Goal: Task Accomplishment & Management: Manage account settings

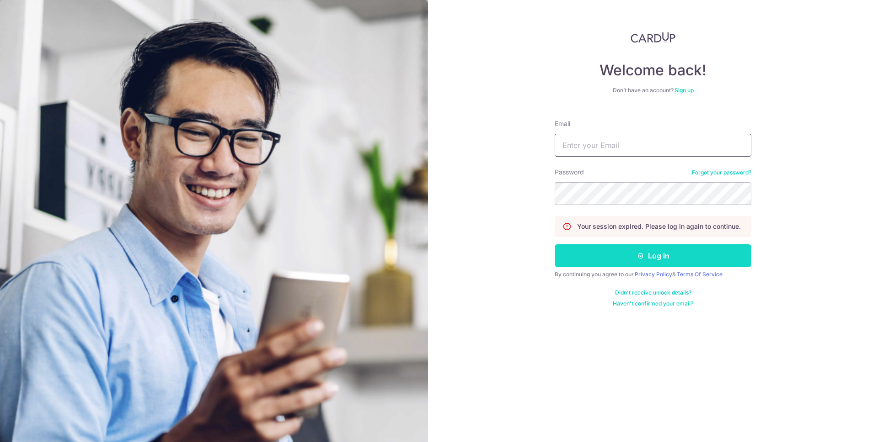
type input "[EMAIL_ADDRESS][DOMAIN_NAME]"
click at [637, 256] on icon "submit" at bounding box center [640, 255] width 7 height 7
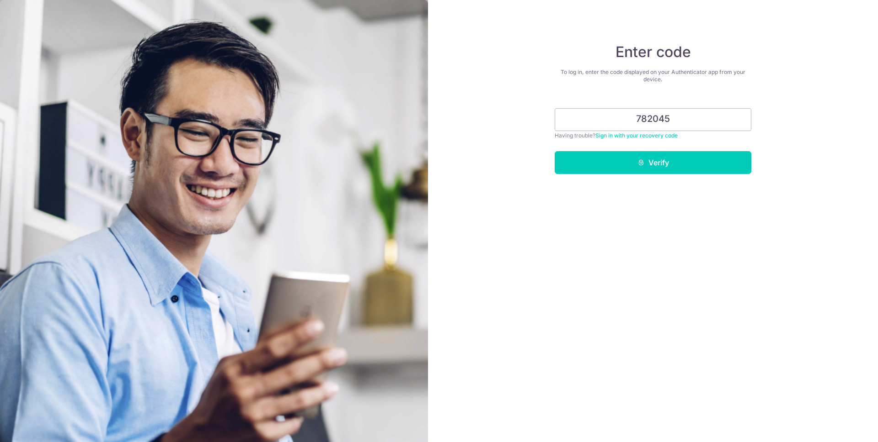
type input "782045"
click at [554, 151] on button "Verify" at bounding box center [652, 162] width 197 height 23
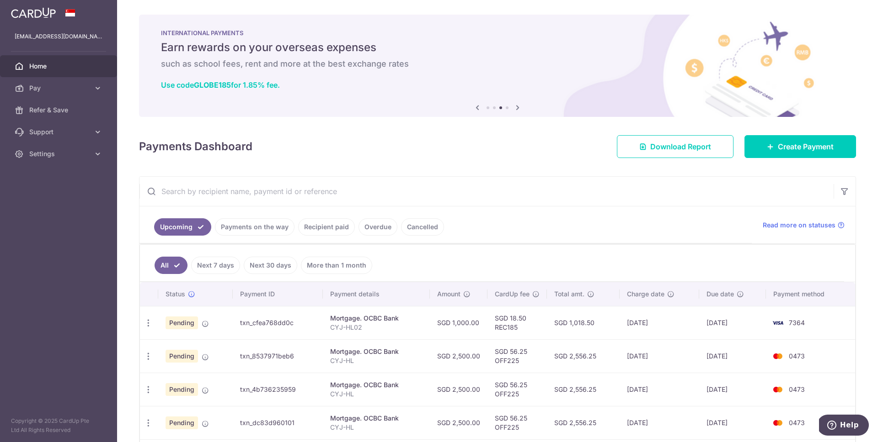
click at [516, 104] on icon at bounding box center [517, 107] width 11 height 11
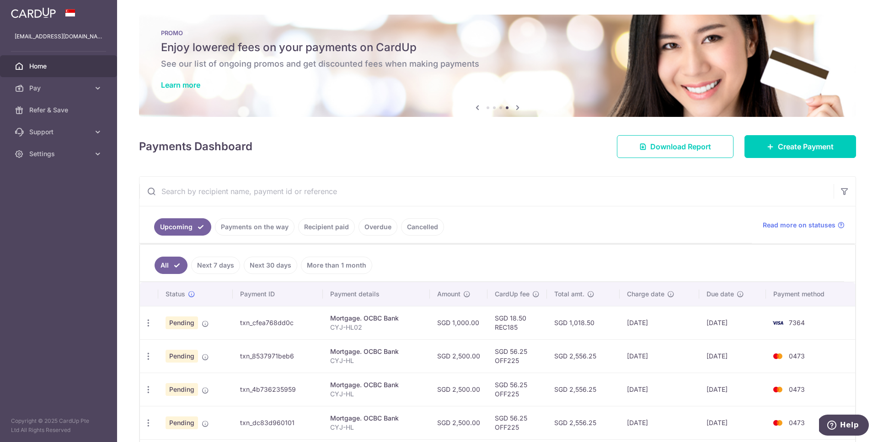
click at [512, 171] on div "× Pause Schedule Pause all future payments in this series Pause just this one p…" at bounding box center [497, 221] width 761 height 442
